Goal: Obtain resource: Download file/media

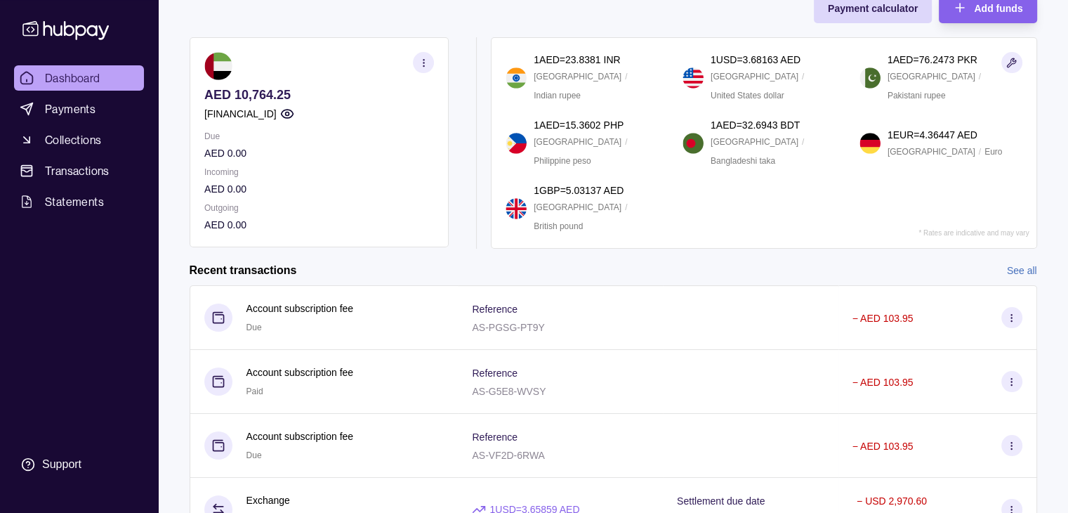
scroll to position [97, 0]
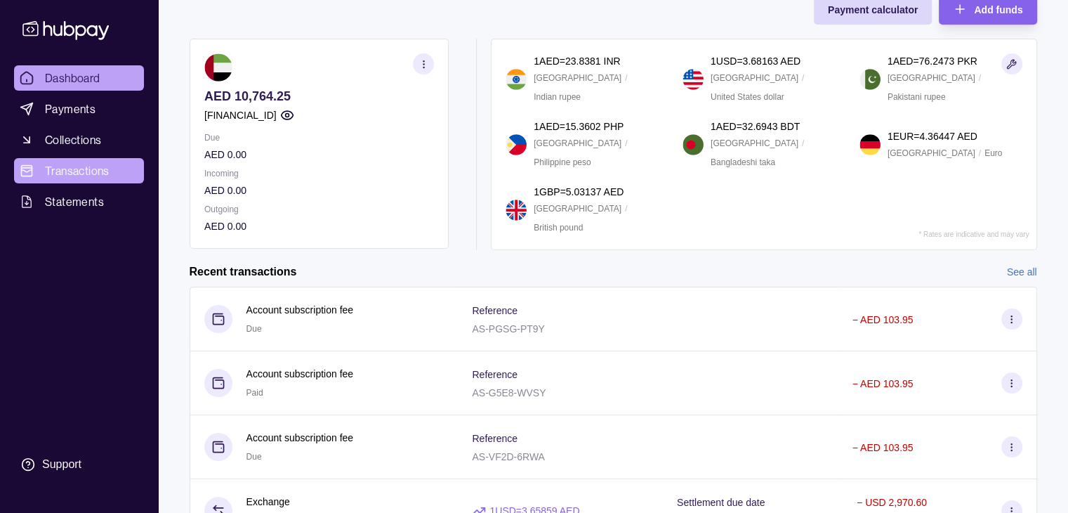
click at [98, 173] on span "Transactions" at bounding box center [77, 170] width 65 height 17
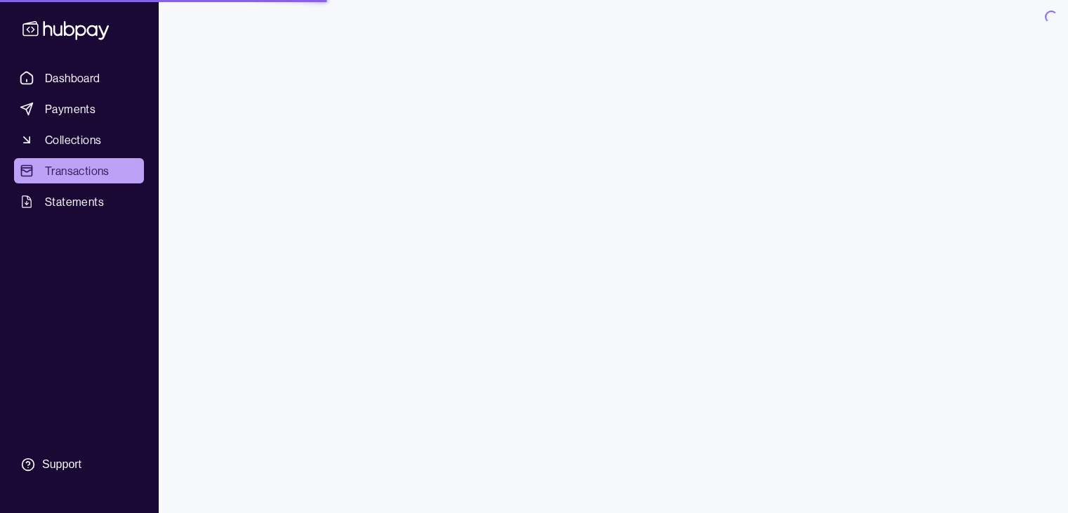
click at [95, 194] on span "Statements" at bounding box center [74, 201] width 59 height 17
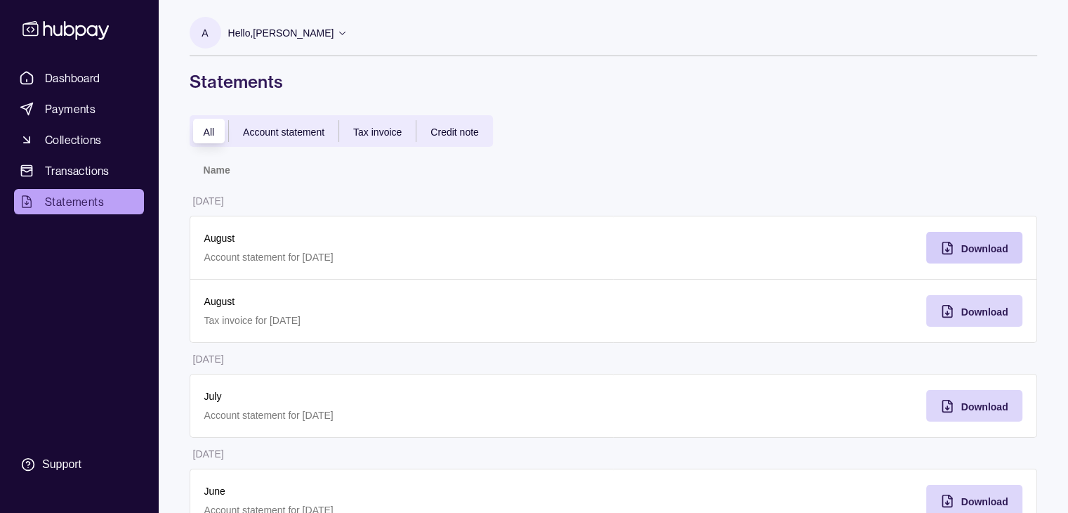
click at [961, 243] on span "Download" at bounding box center [984, 248] width 47 height 11
click at [382, 136] on span "Tax invoice" at bounding box center [377, 131] width 48 height 11
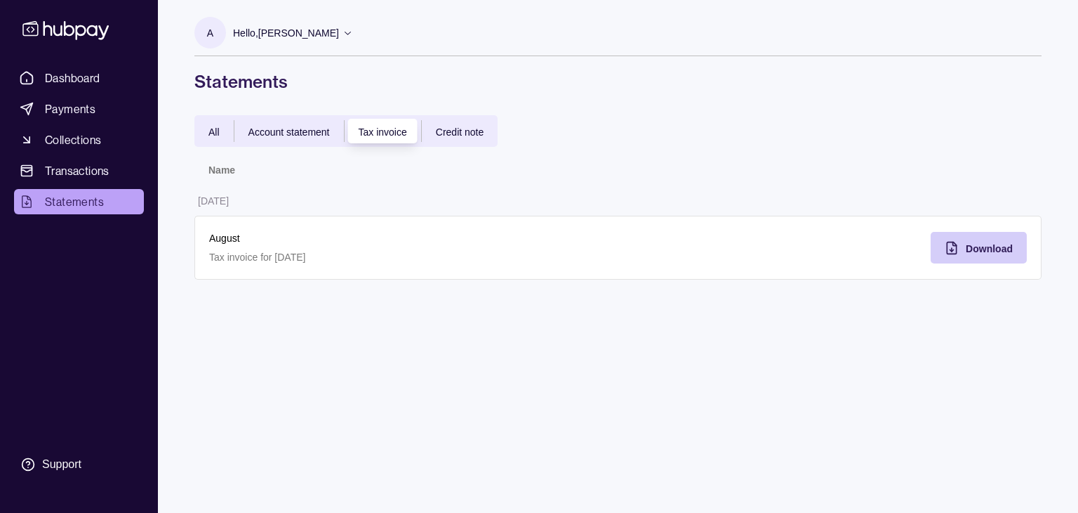
click at [984, 250] on span "Download" at bounding box center [989, 248] width 47 height 11
click at [105, 82] on link "Dashboard" at bounding box center [79, 77] width 130 height 25
